Goal: Check status

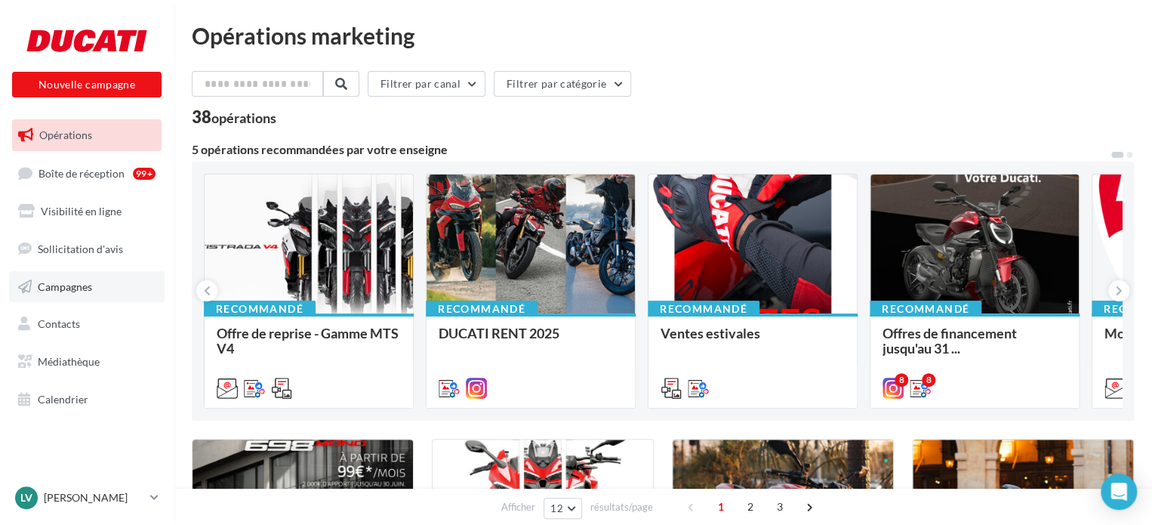
click at [106, 291] on link "Campagnes" at bounding box center [87, 287] width 156 height 32
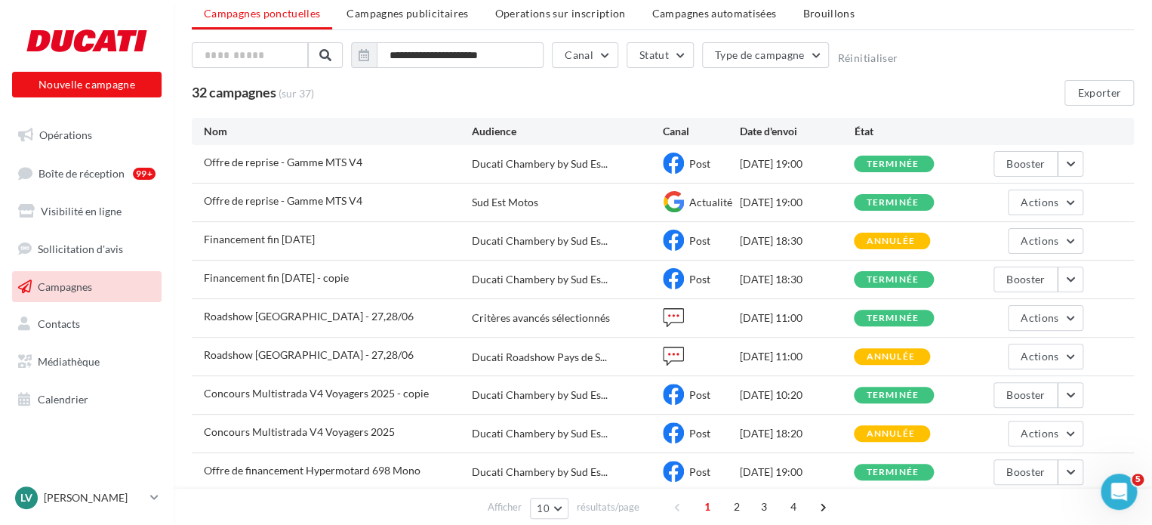
scroll to position [75, 0]
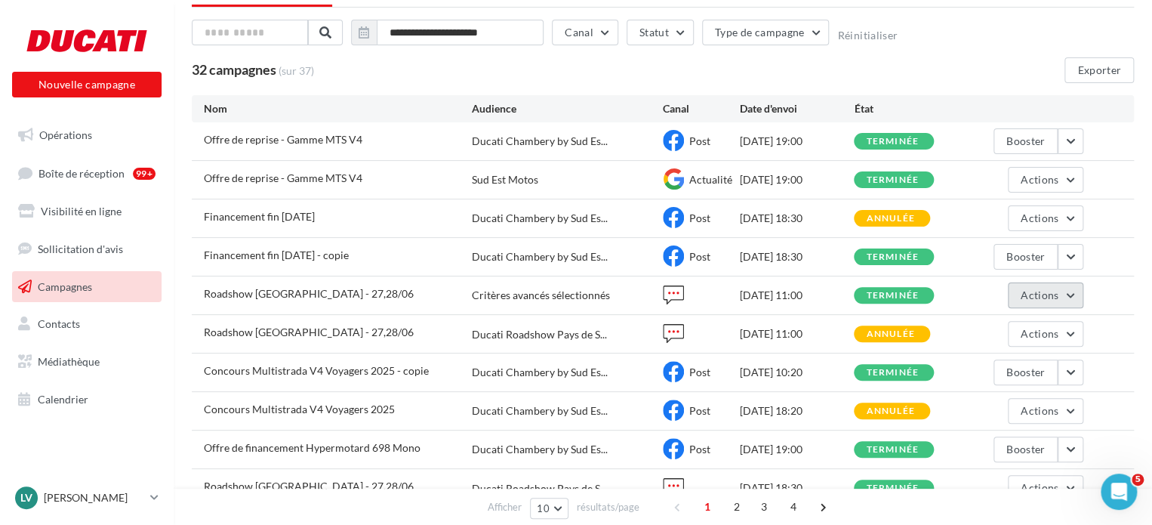
click at [1039, 292] on span "Actions" at bounding box center [1040, 294] width 38 height 13
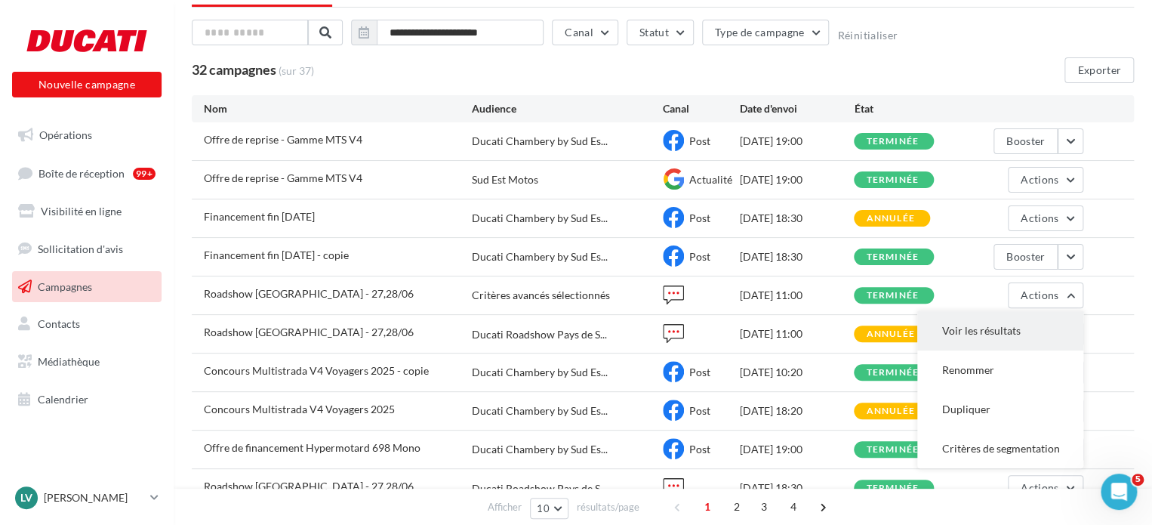
click at [1015, 335] on button "Voir les résultats" at bounding box center [1000, 330] width 166 height 39
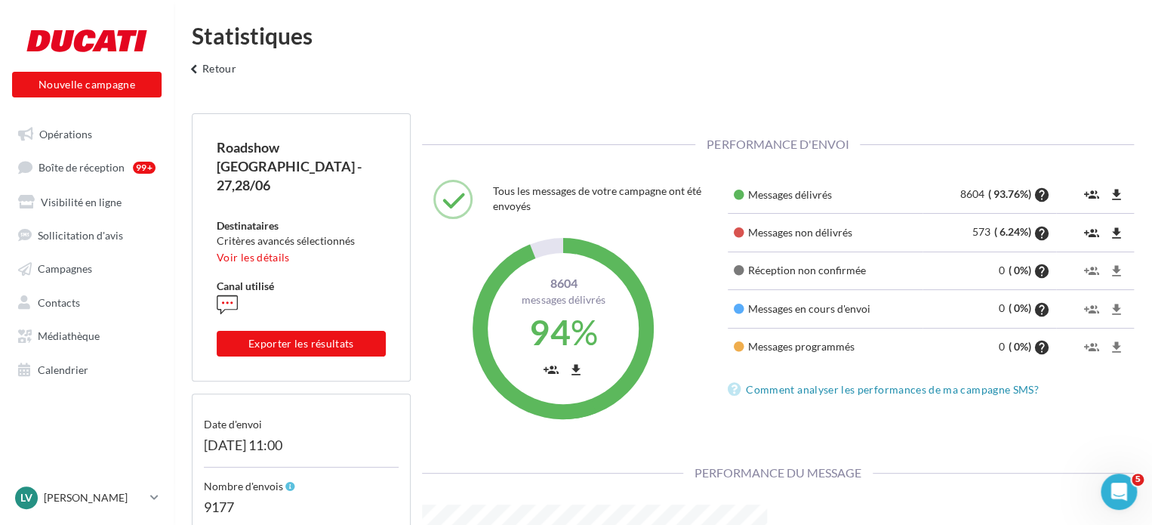
scroll to position [230, 368]
click at [209, 64] on button "keyboard_arrow_left Retour" at bounding box center [211, 74] width 63 height 30
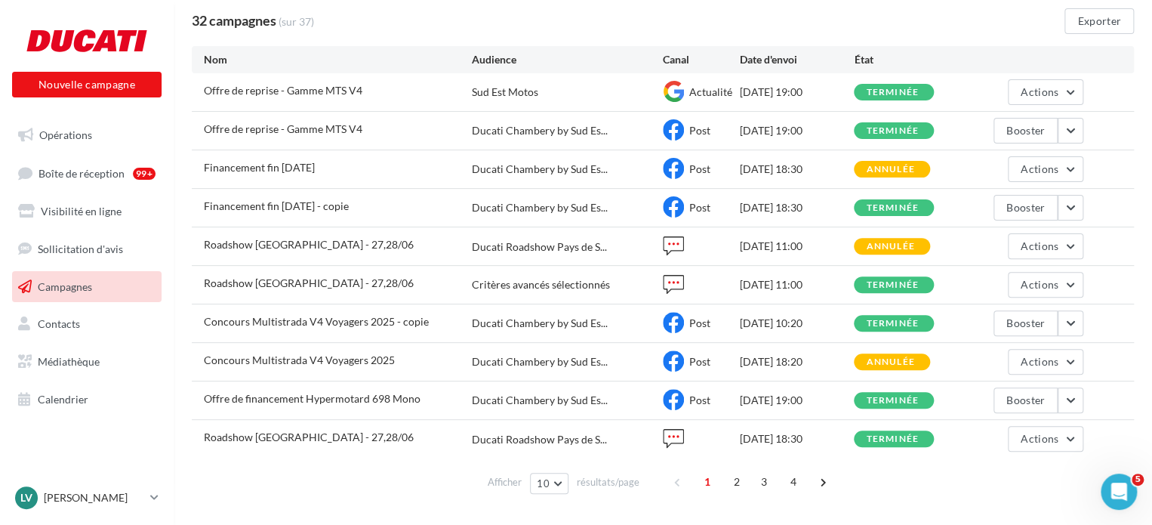
scroll to position [151, 0]
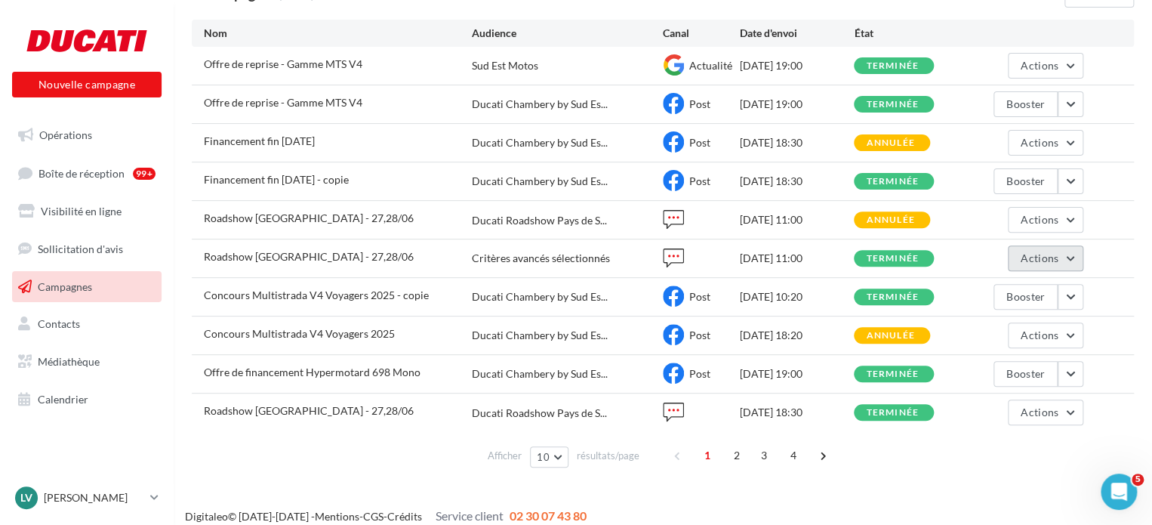
click at [1033, 254] on span "Actions" at bounding box center [1040, 257] width 38 height 13
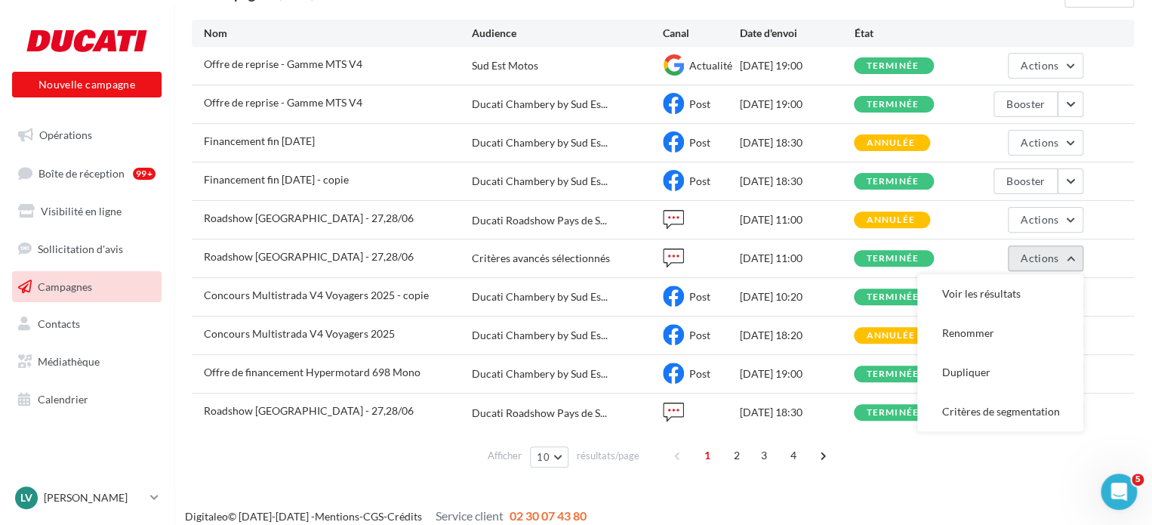
click at [1033, 254] on span "Actions" at bounding box center [1040, 257] width 38 height 13
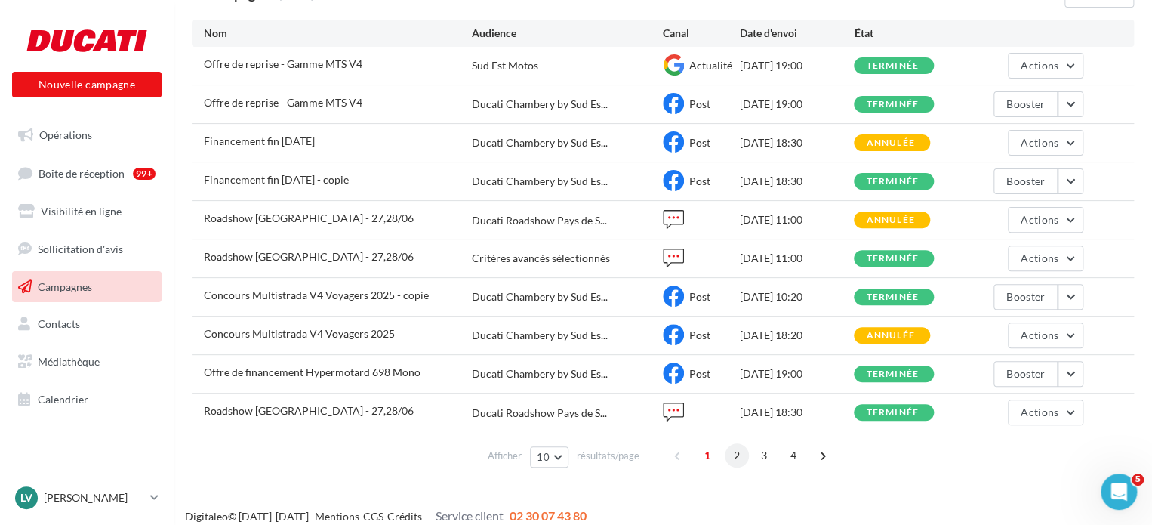
click at [736, 453] on span "2" at bounding box center [737, 455] width 24 height 24
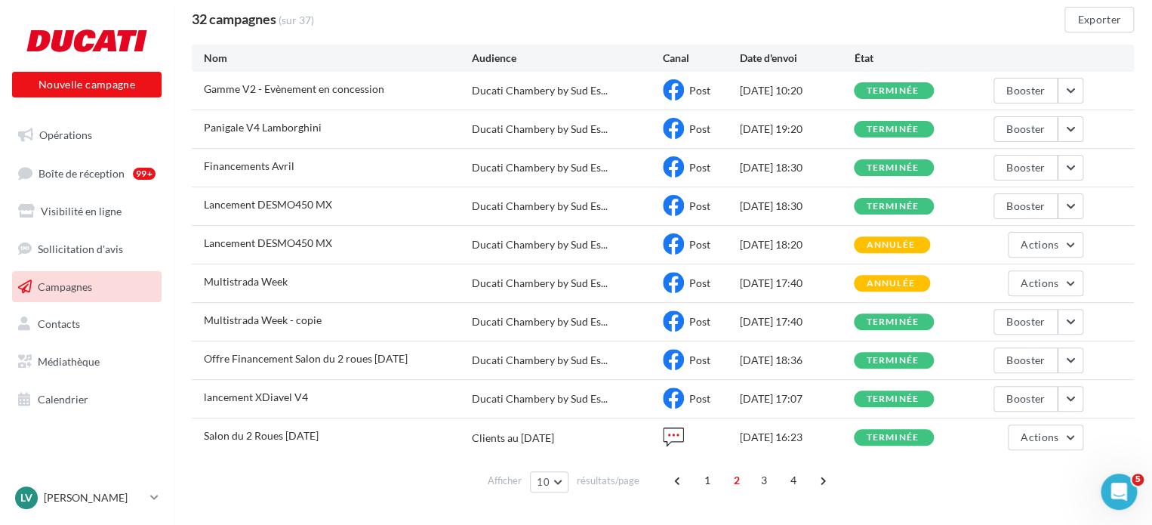
scroll to position [60, 0]
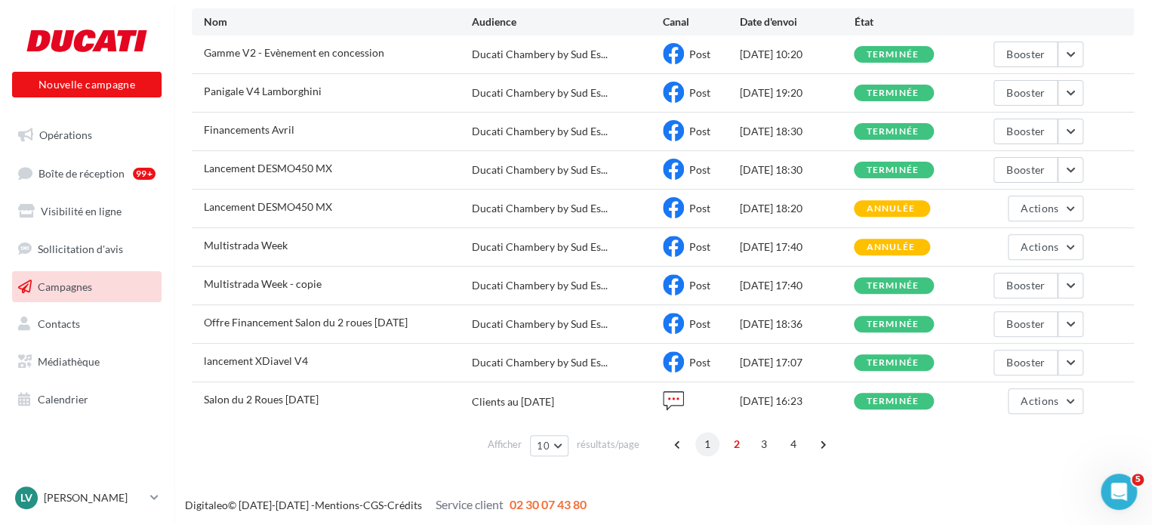
click at [710, 439] on span "1" at bounding box center [707, 444] width 24 height 24
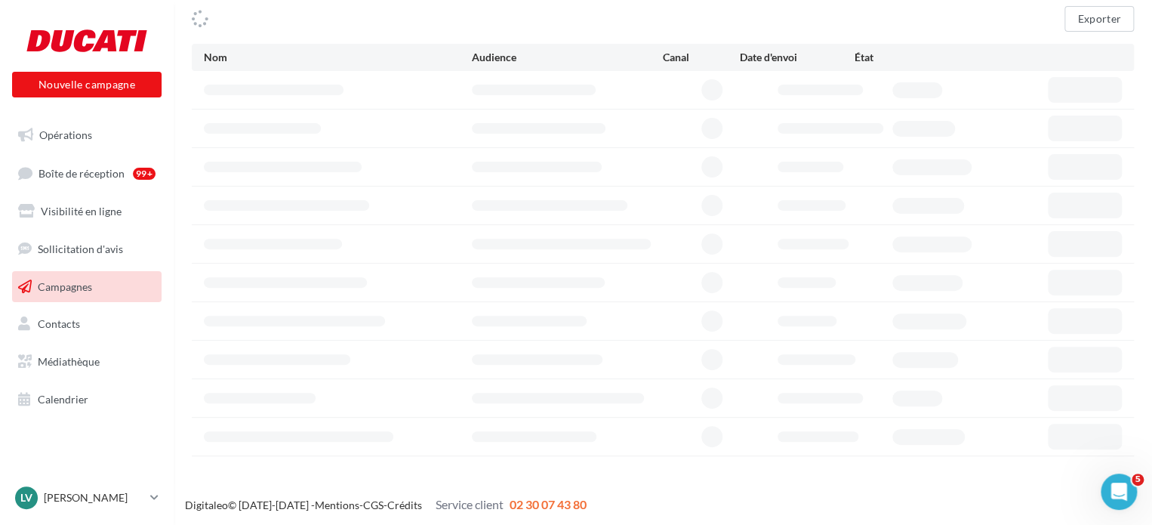
scroll to position [136, 0]
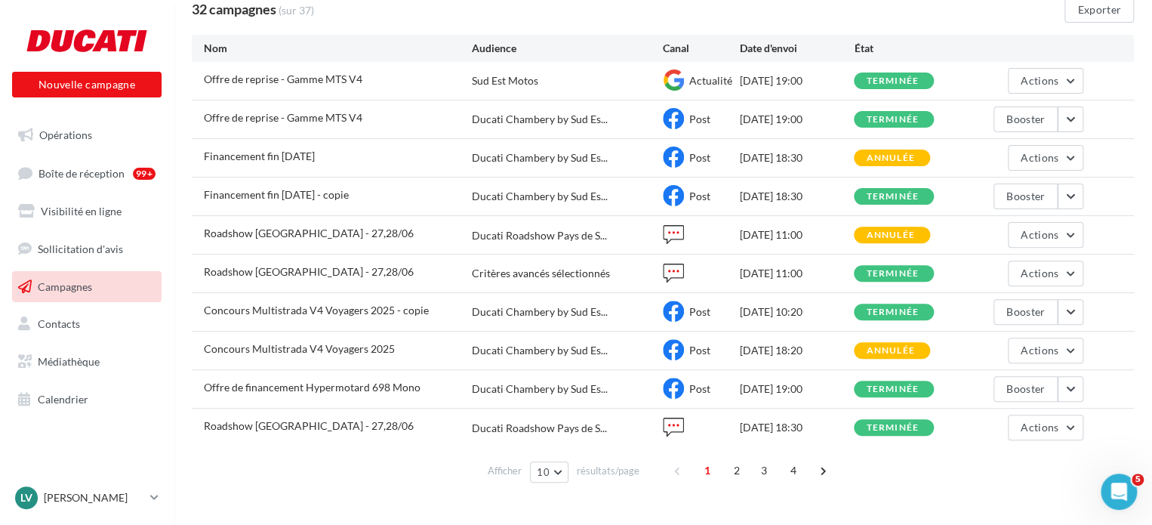
drag, startPoint x: 63, startPoint y: 510, endPoint x: 85, endPoint y: 478, distance: 39.2
click at [63, 510] on link "Lv Lévy CHASSIN levychassin@sudestmotos.com" at bounding box center [86, 497] width 149 height 29
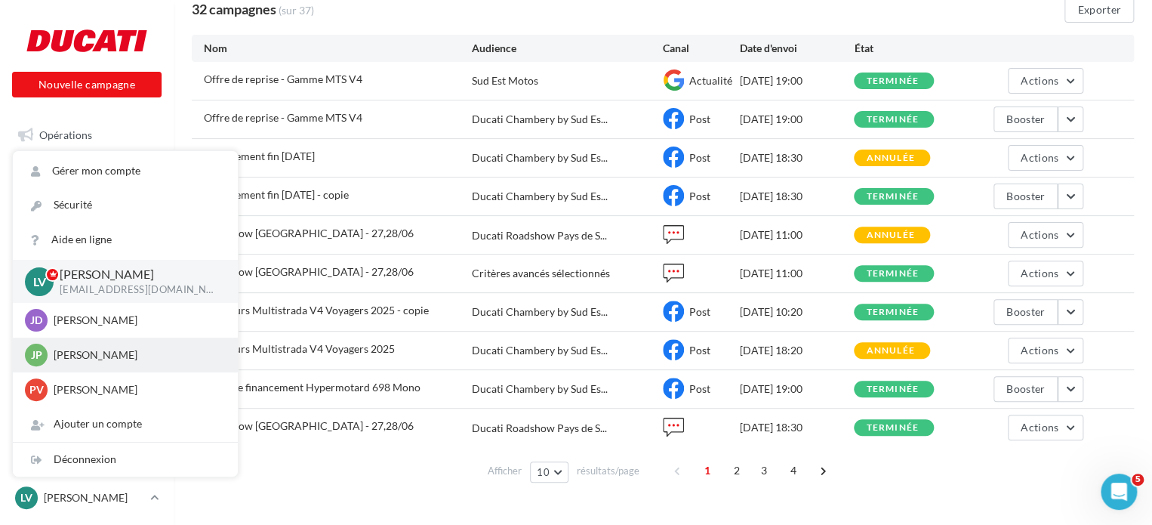
click at [116, 353] on p "Jean-Patrick VACHE" at bounding box center [137, 354] width 166 height 15
